Goal: Information Seeking & Learning: Get advice/opinions

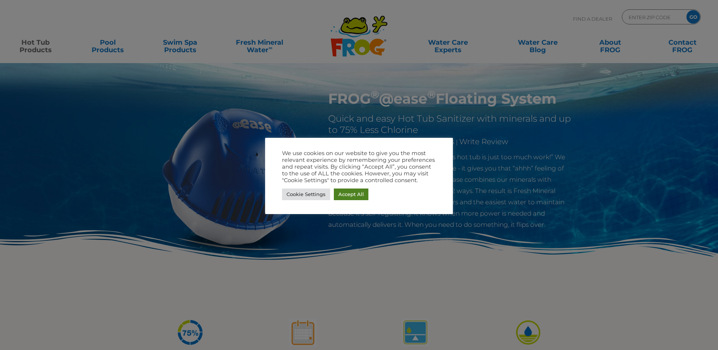
click at [349, 196] on link "Accept All" at bounding box center [351, 195] width 35 height 12
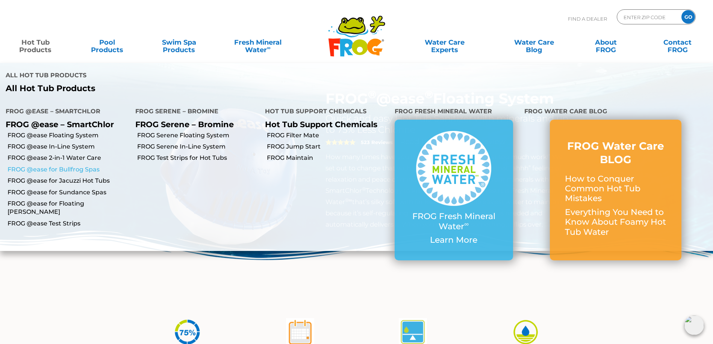
click at [83, 170] on link "FROG @ease for Bullfrog Spas" at bounding box center [69, 170] width 122 height 8
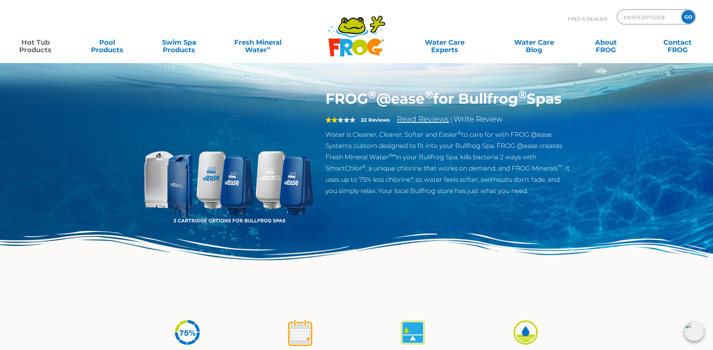
click at [423, 124] on link "Read Reviews" at bounding box center [423, 119] width 52 height 9
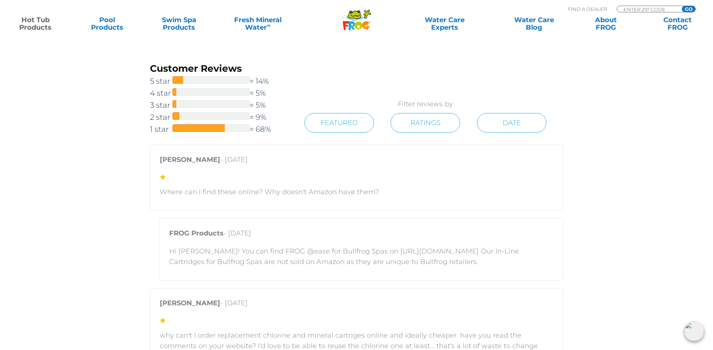
scroll to position [1425, 0]
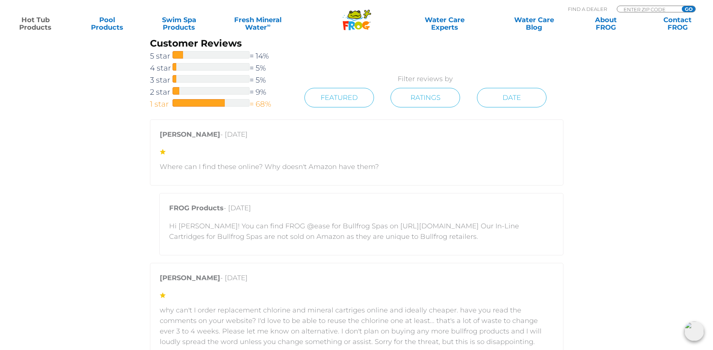
click at [185, 102] on span at bounding box center [198, 103] width 52 height 8
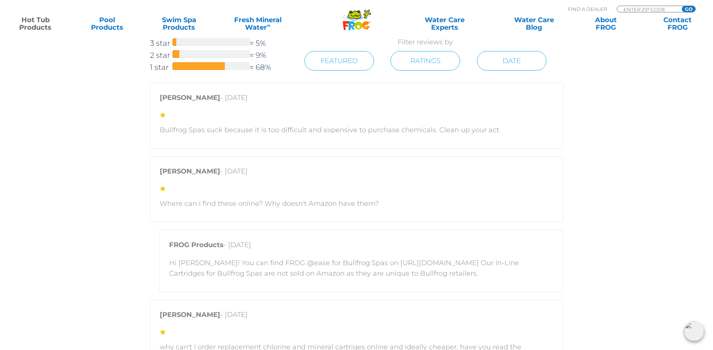
scroll to position [1236, 0]
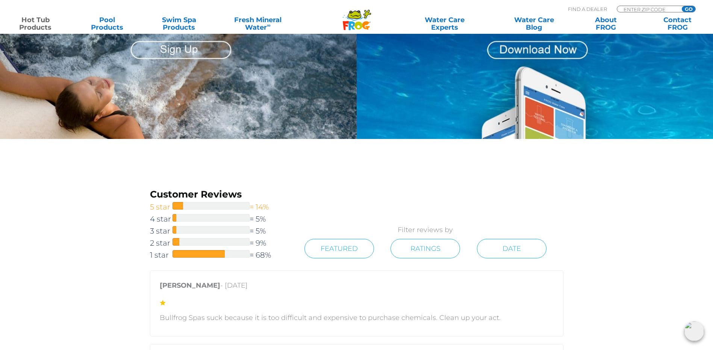
click at [159, 207] on span "5 star" at bounding box center [161, 207] width 23 height 12
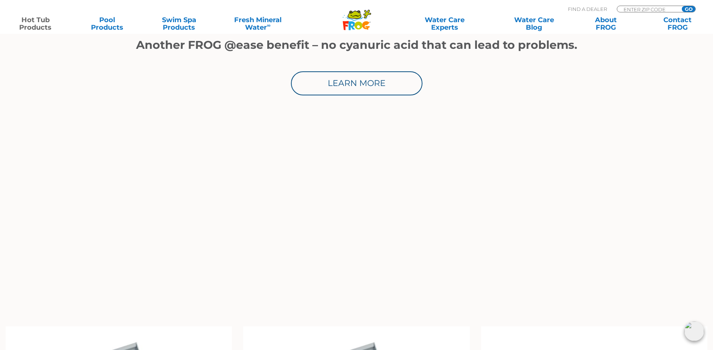
scroll to position [563, 0]
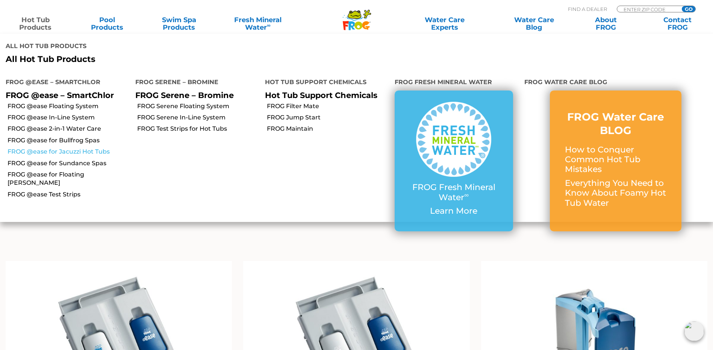
click at [75, 149] on link "FROG @ease for Jacuzzi Hot Tubs" at bounding box center [69, 152] width 122 height 8
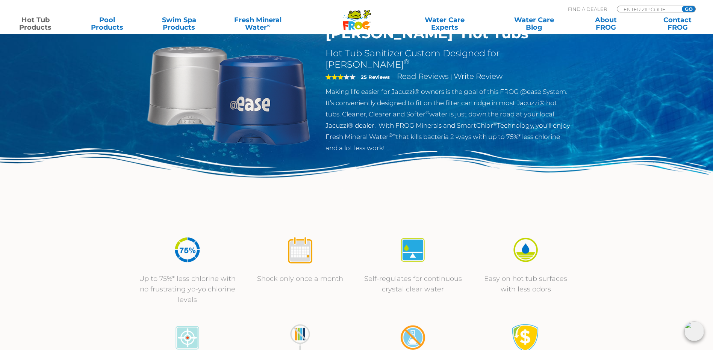
scroll to position [38, 0]
